Goal: Task Accomplishment & Management: Understand process/instructions

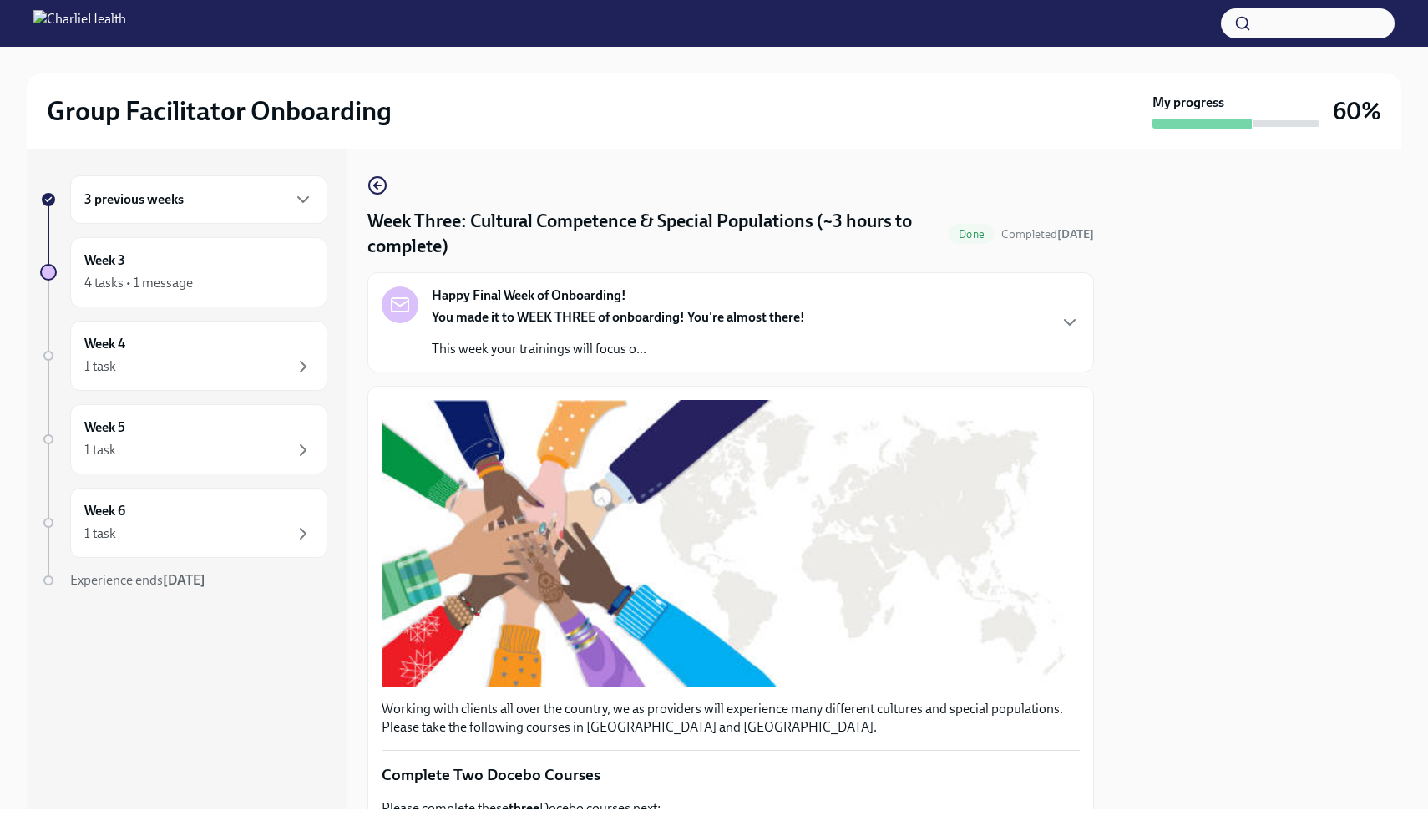
click at [179, 194] on h6 "3 previous weeks" at bounding box center [133, 199] width 99 height 18
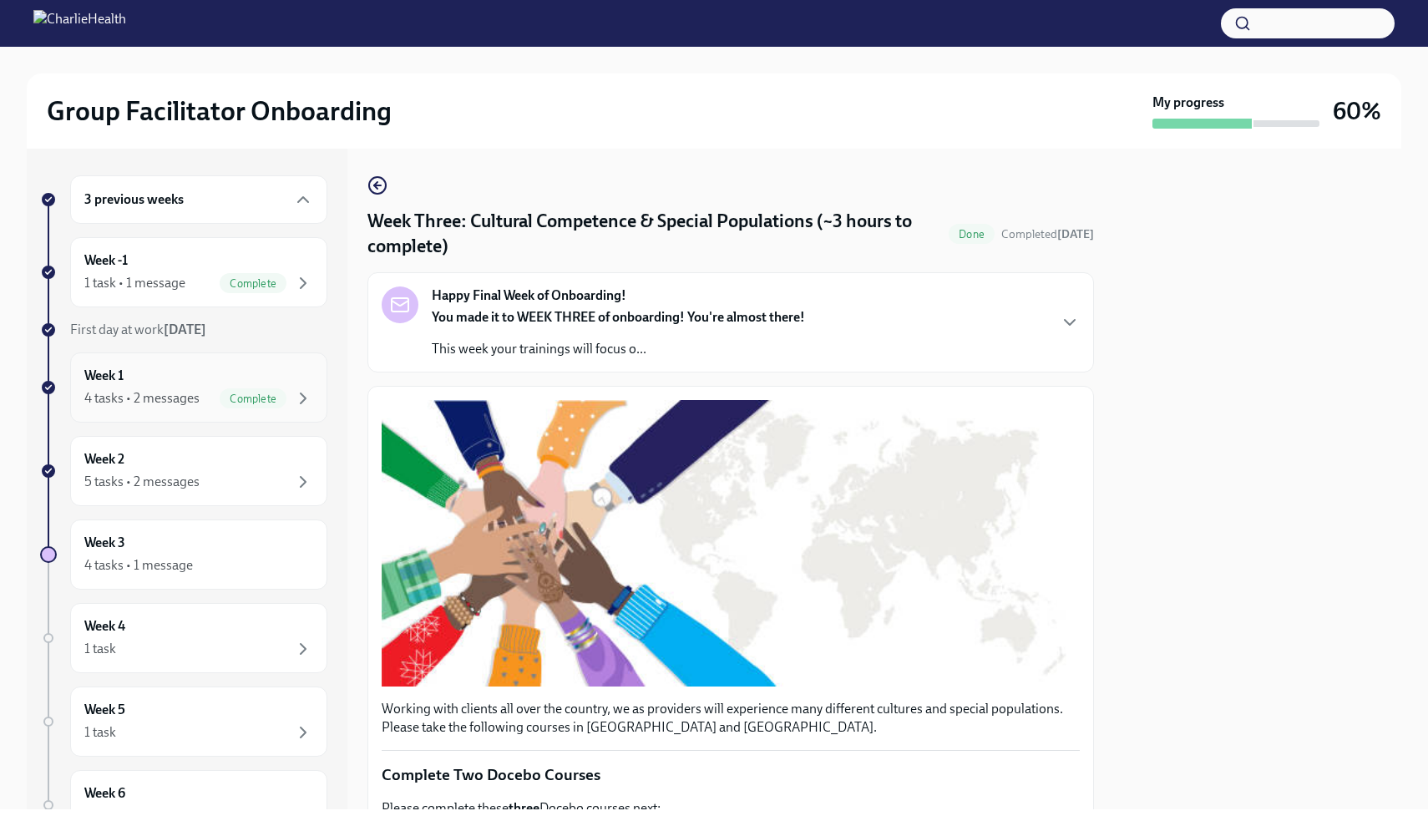
click at [186, 384] on div "Week 1 4 tasks • 2 messages Complete" at bounding box center [198, 388] width 229 height 42
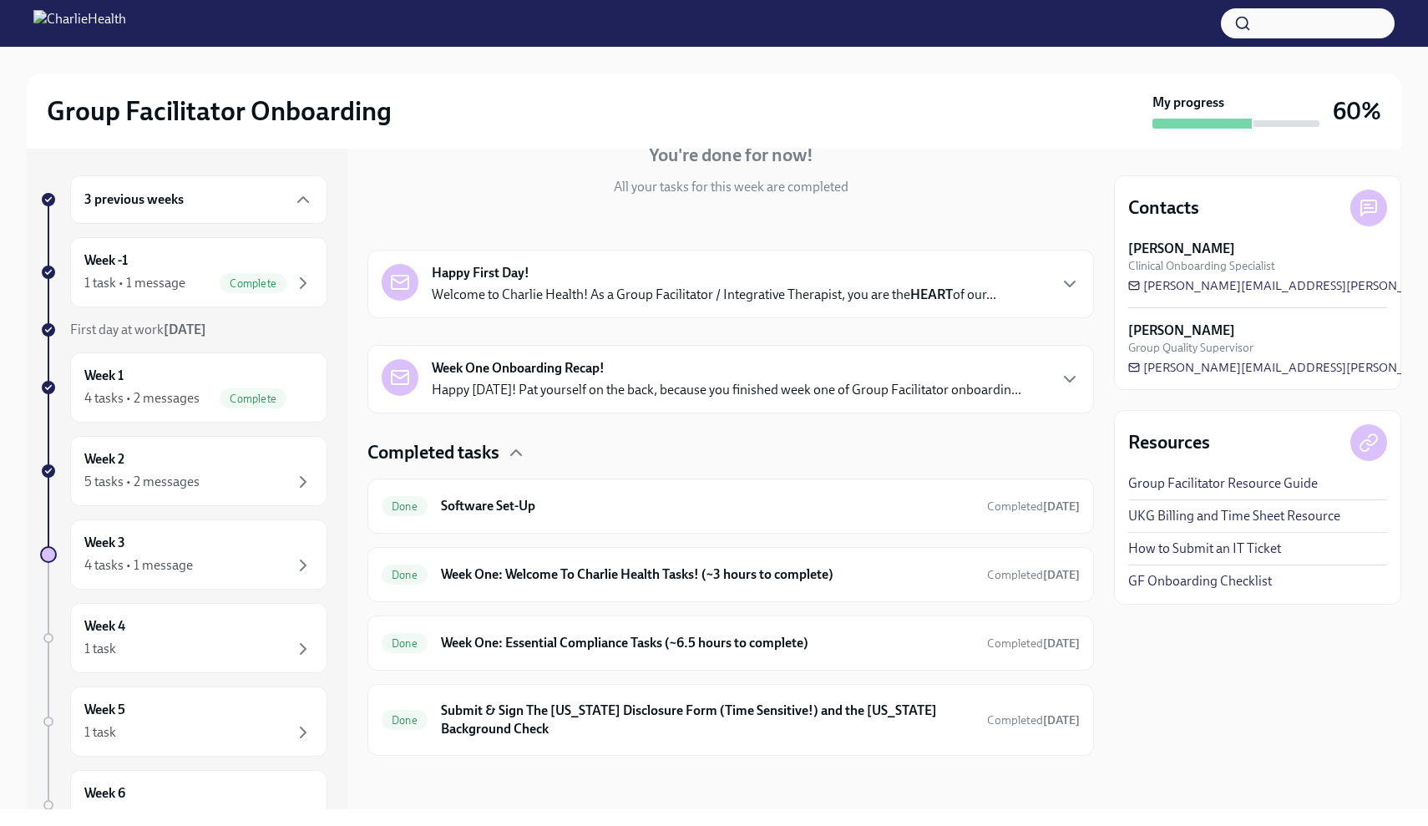
click at [656, 382] on p "Happy [DATE]! Pat yourself on the back, because you finished week one of Group …" at bounding box center [727, 390] width 590 height 18
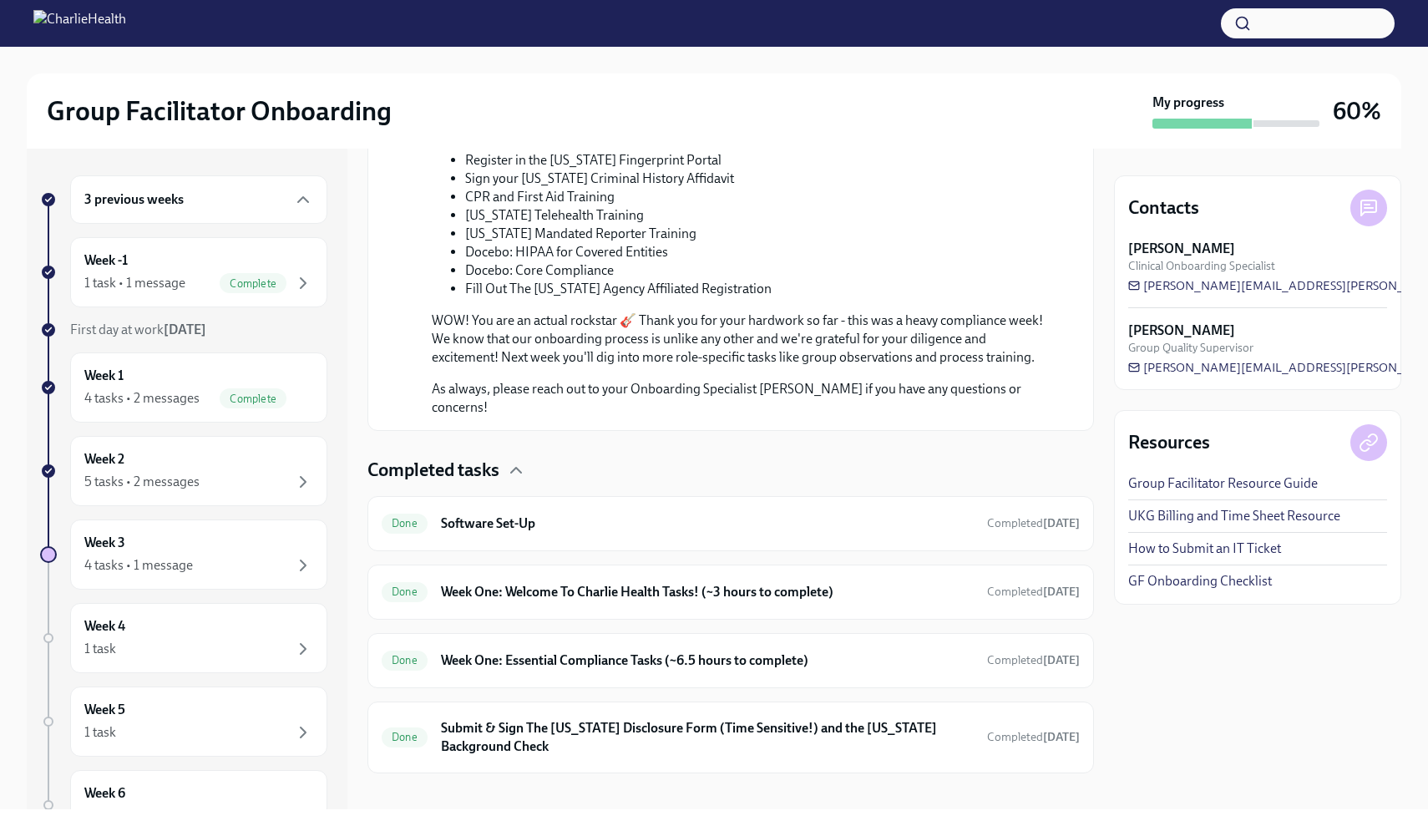
scroll to position [1083, 0]
click at [227, 392] on span "Complete" at bounding box center [253, 398] width 67 height 13
click at [208, 492] on div "Week 2 5 tasks • 2 messages" at bounding box center [198, 471] width 257 height 70
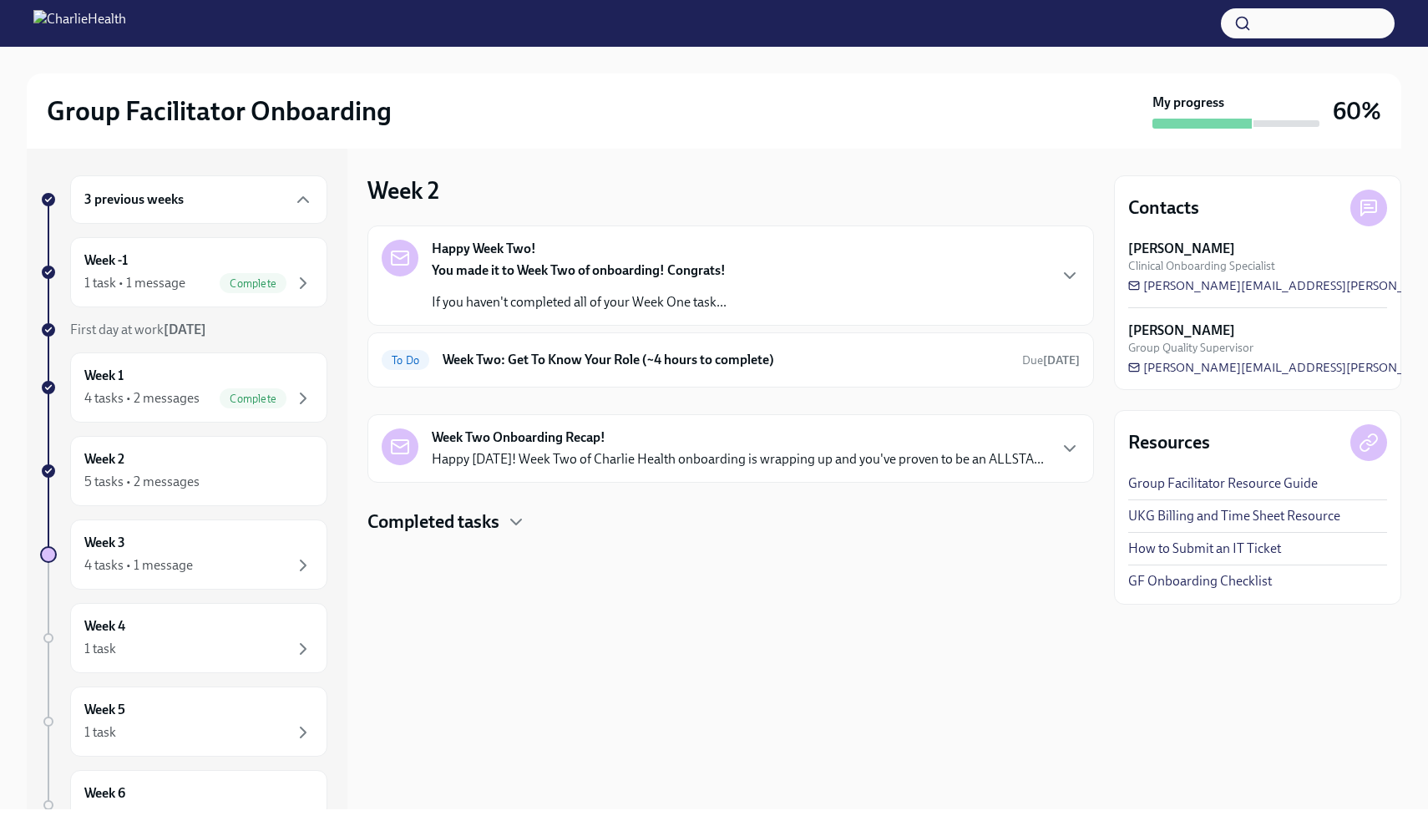
click at [679, 289] on div "You made it to Week Two of onboarding! Congrats! If you haven't completed all o…" at bounding box center [579, 286] width 295 height 50
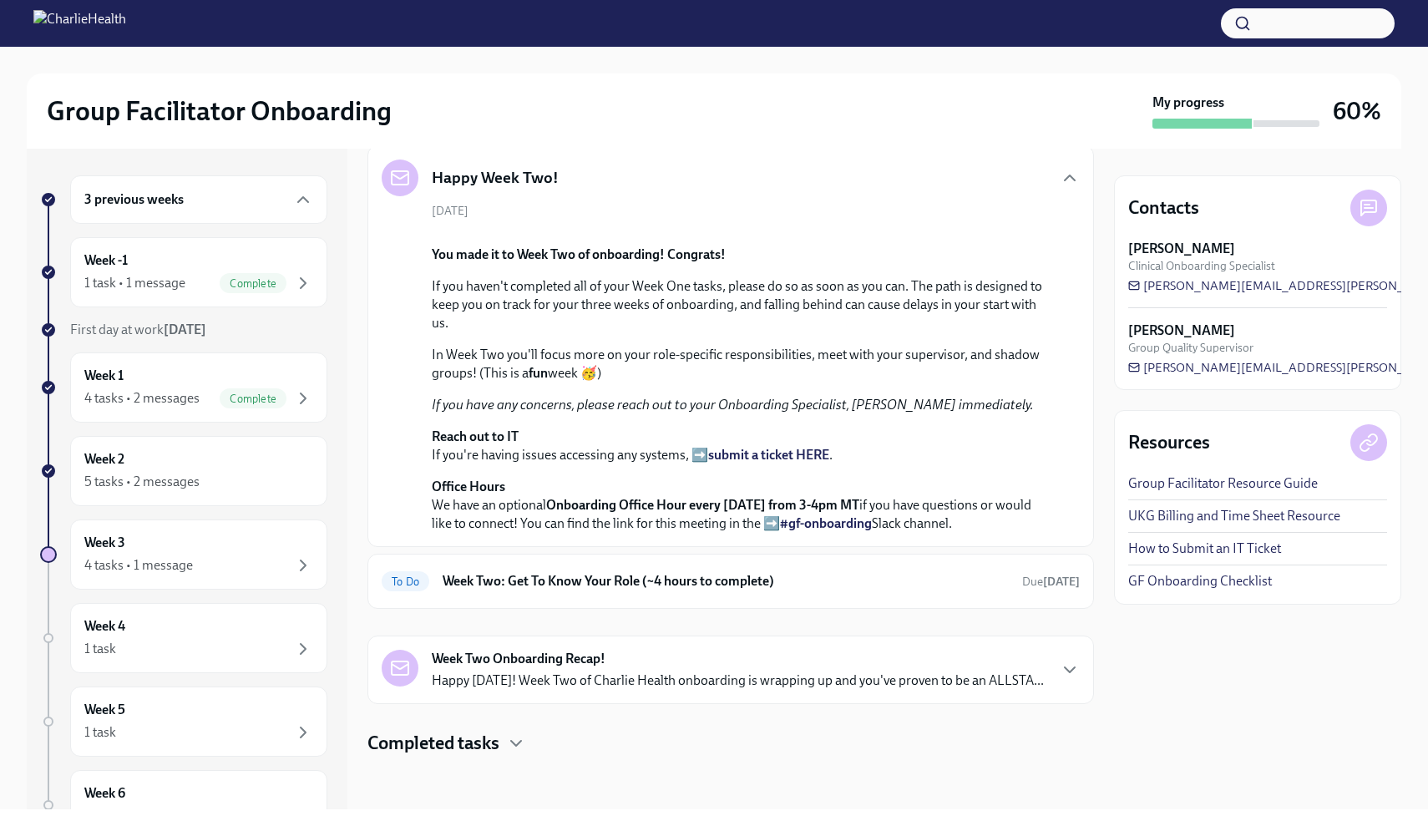
scroll to position [361, 0]
click at [583, 668] on strong "Week Two Onboarding Recap!" at bounding box center [519, 659] width 174 height 18
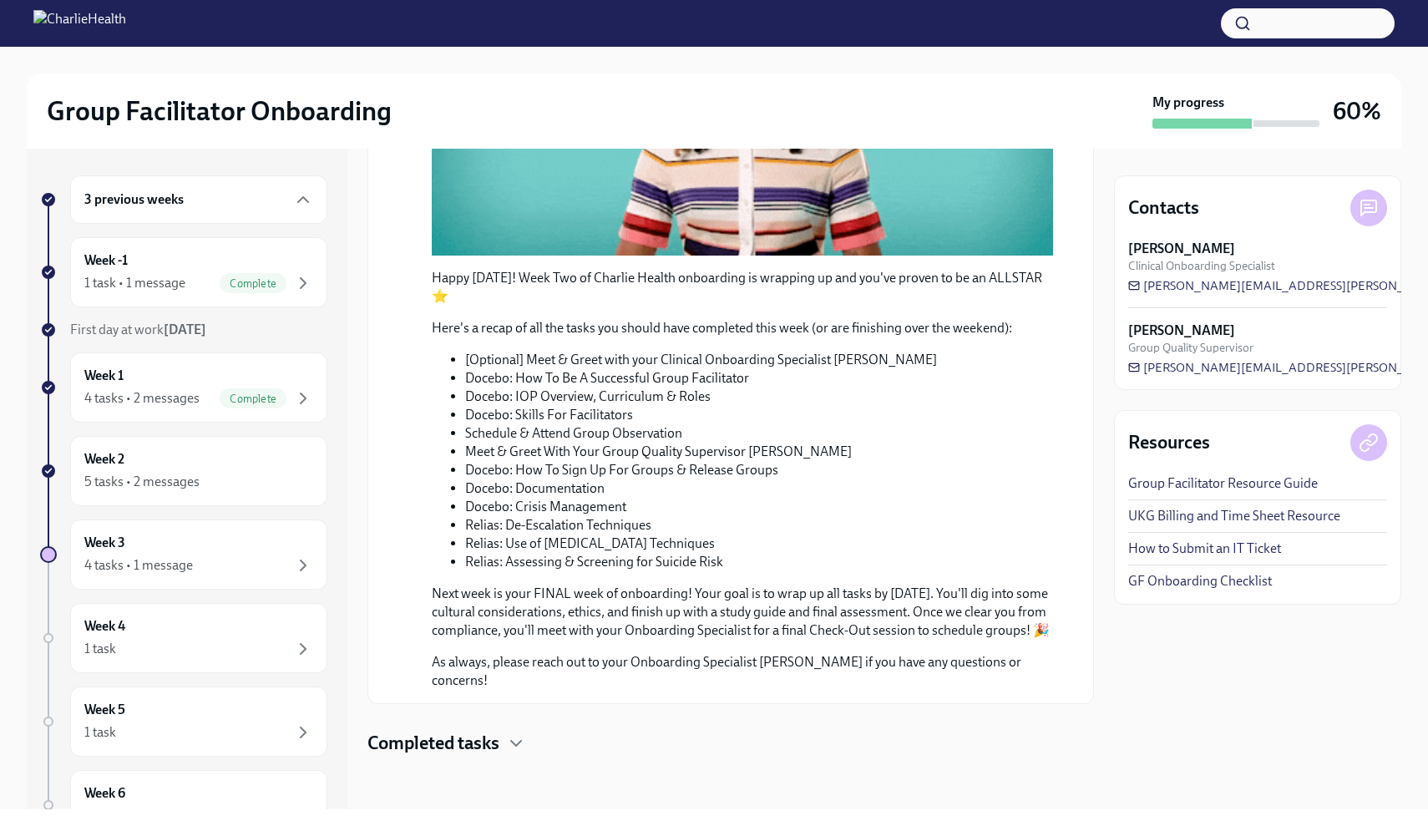
scroll to position [1177, 0]
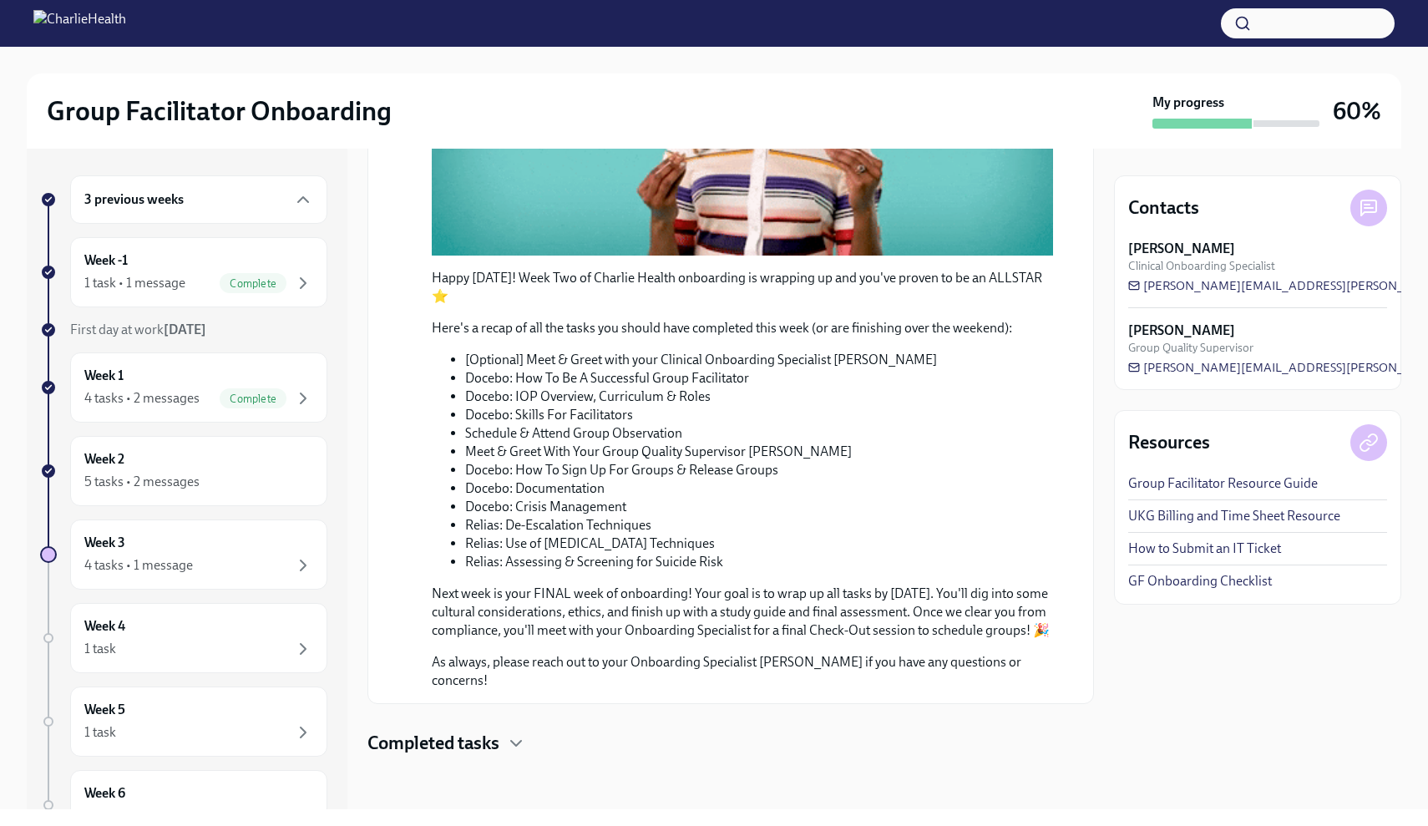
click at [476, 755] on h4 "Completed tasks" at bounding box center [433, 743] width 132 height 25
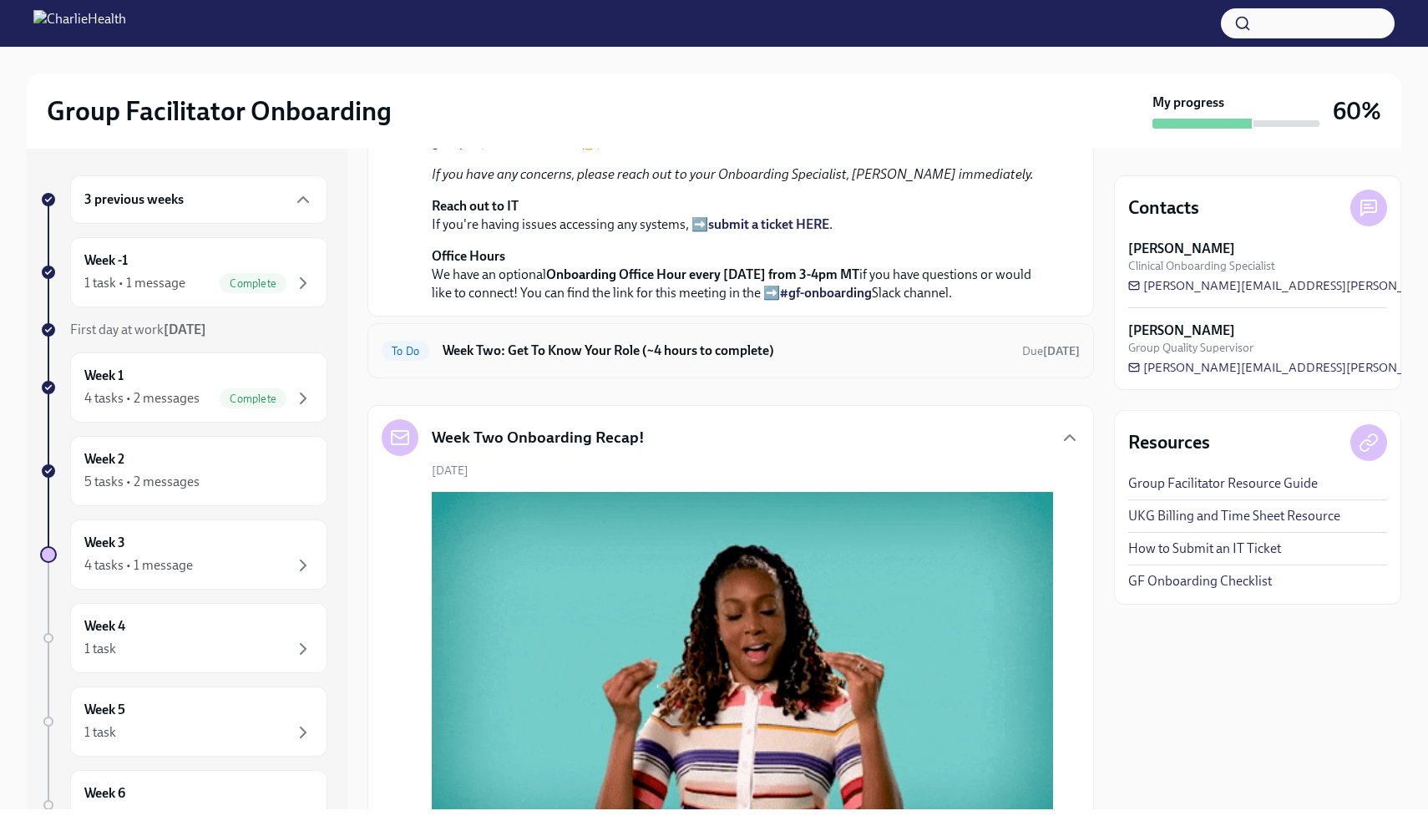
scroll to position [314, 0]
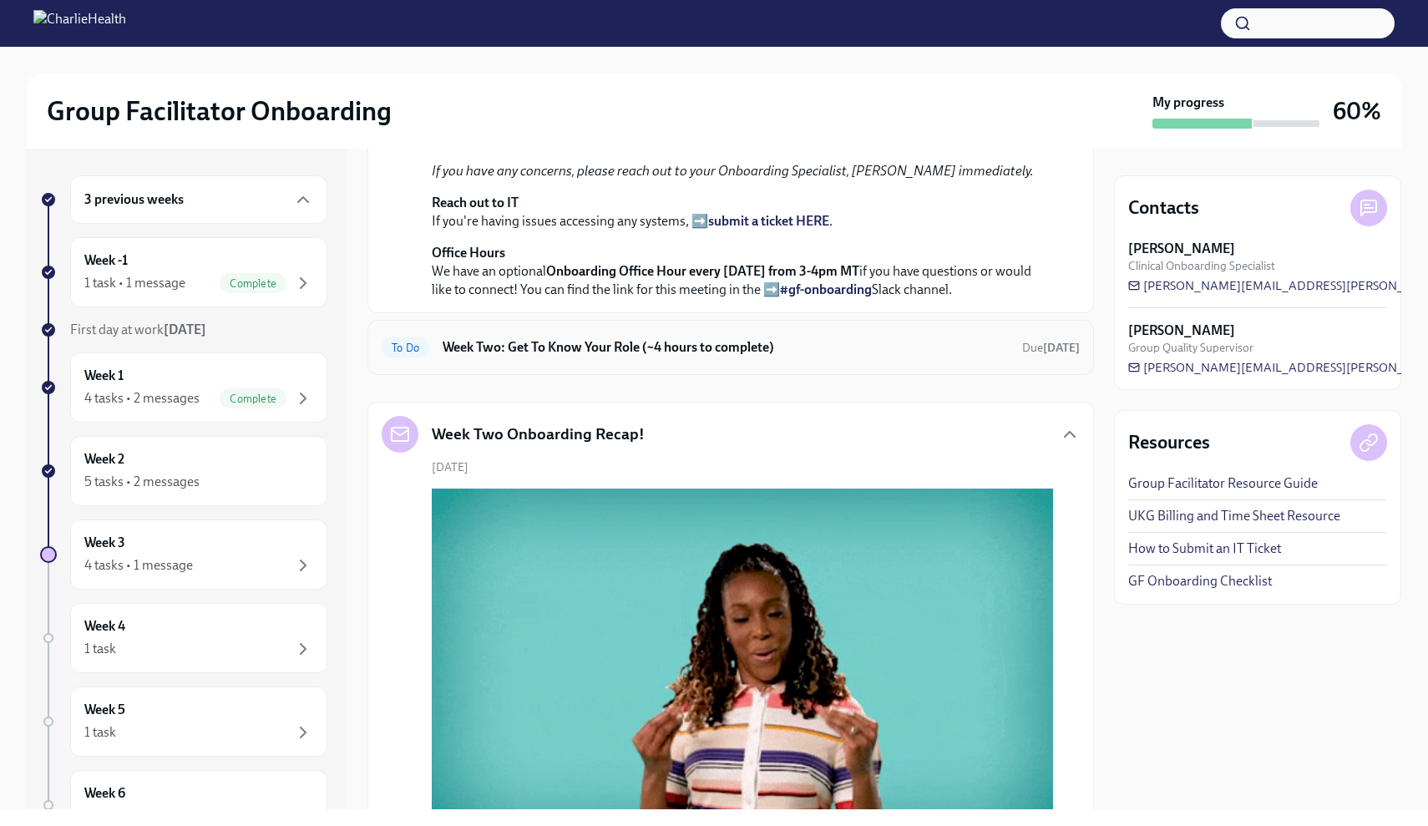
click at [607, 357] on h6 "Week Two: Get To Know Your Role (~4 hours to complete)" at bounding box center [726, 347] width 566 height 18
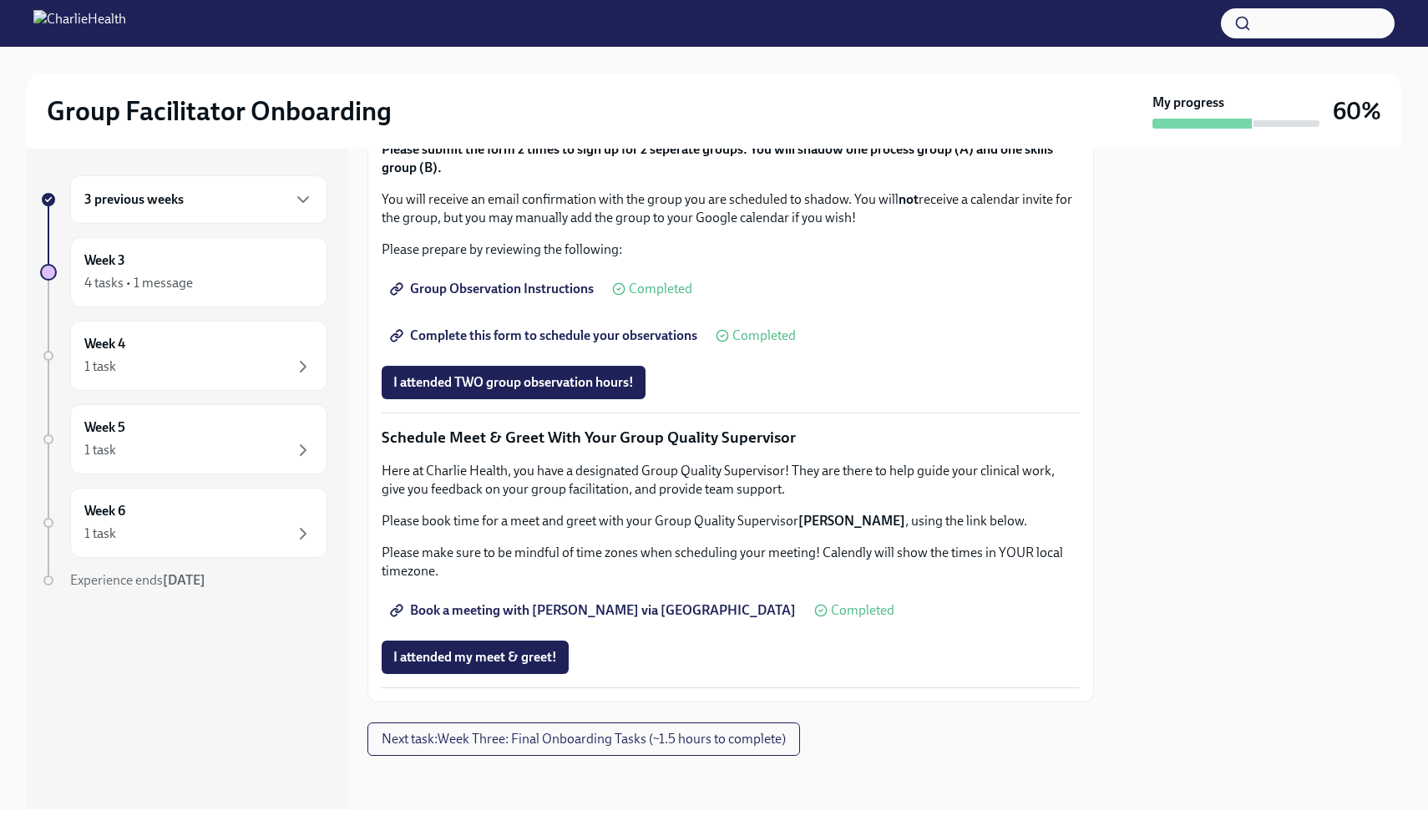
scroll to position [1446, 0]
click at [554, 619] on span "Book a meeting with [PERSON_NAME] via [GEOGRAPHIC_DATA]" at bounding box center [594, 610] width 403 height 17
